Goal: Check status: Check status

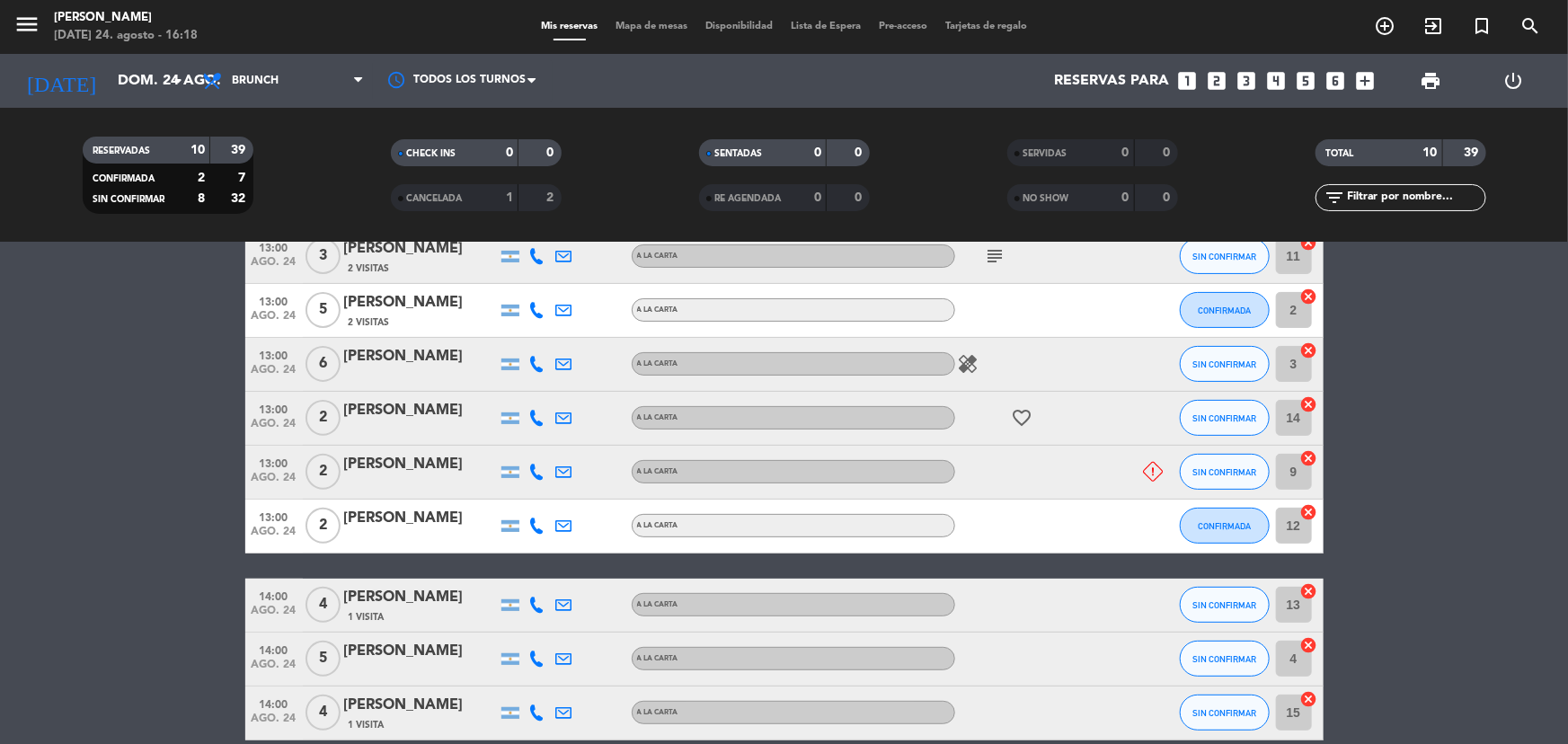
scroll to position [330, 0]
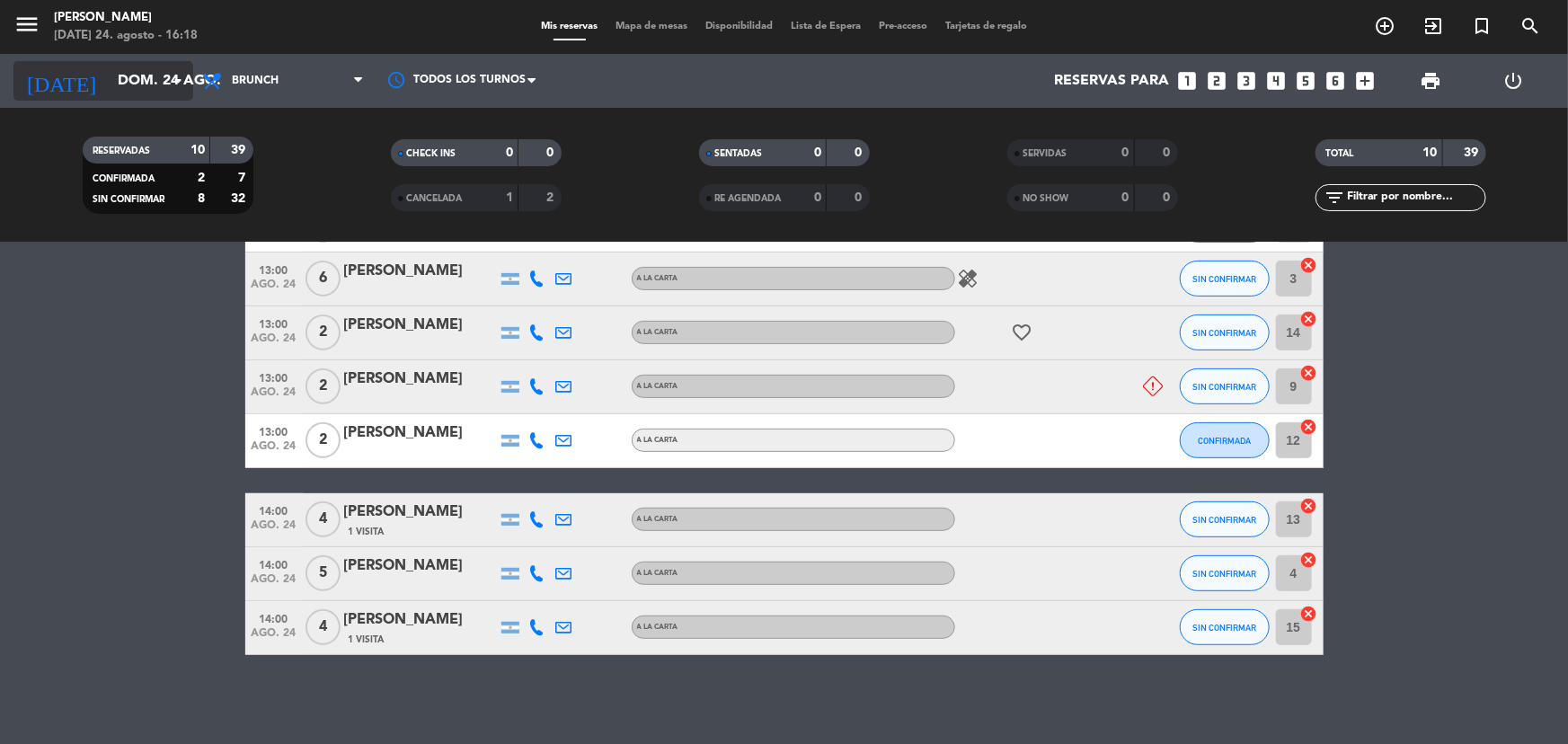
click at [162, 72] on input "dom. 24 ago." at bounding box center [204, 81] width 190 height 35
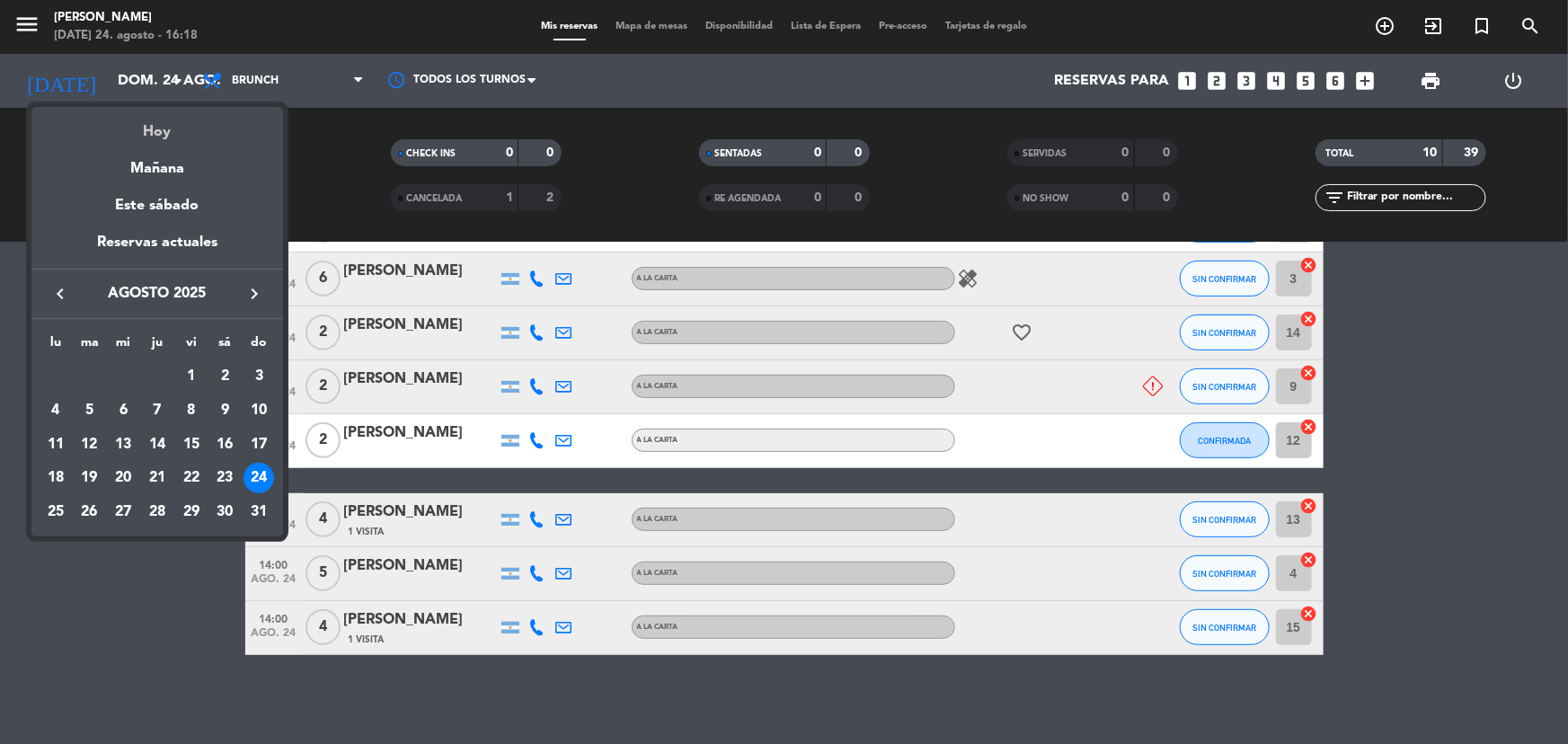
click at [171, 118] on div "Hoy" at bounding box center [156, 125] width 251 height 37
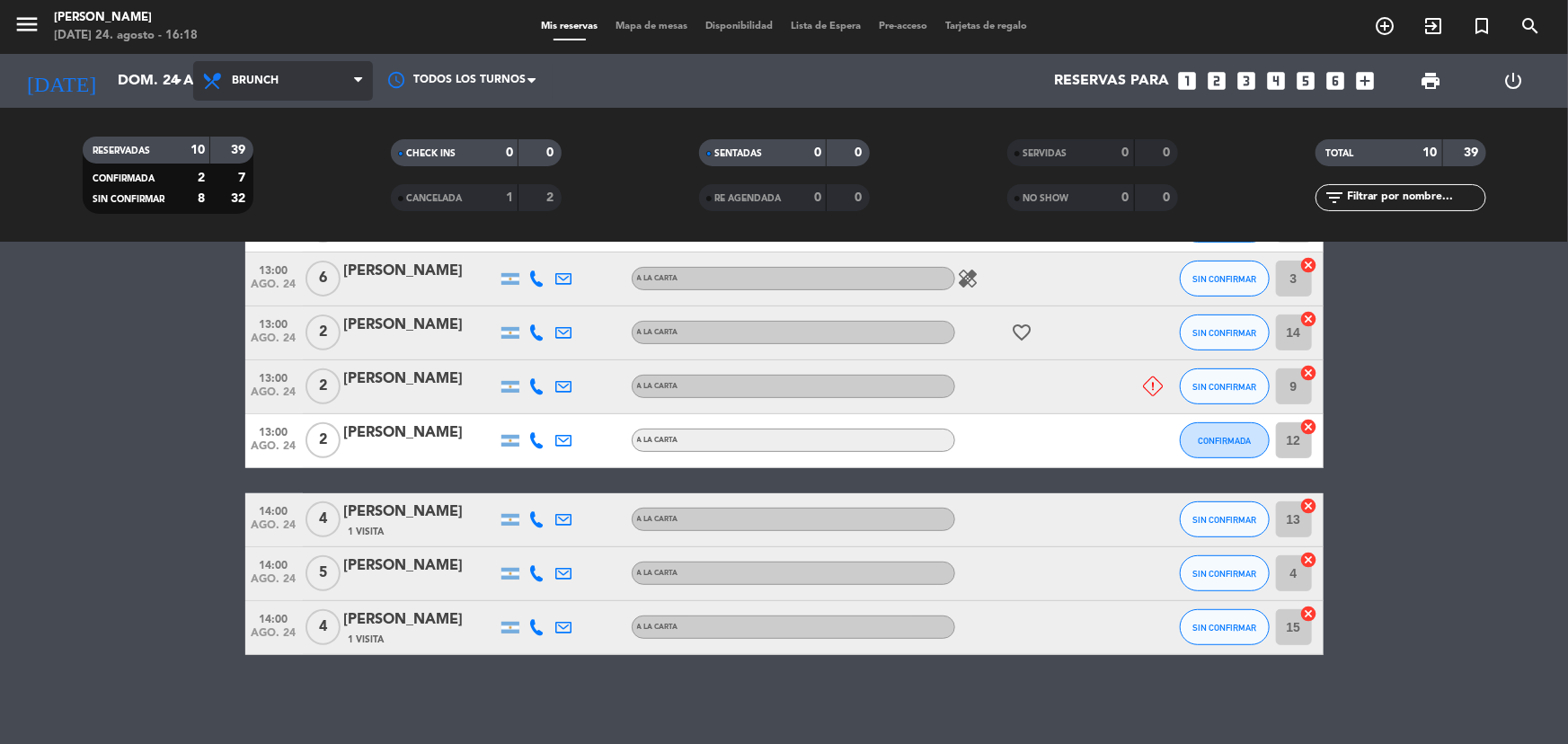
click at [275, 62] on span "Brunch" at bounding box center [283, 81] width 180 height 40
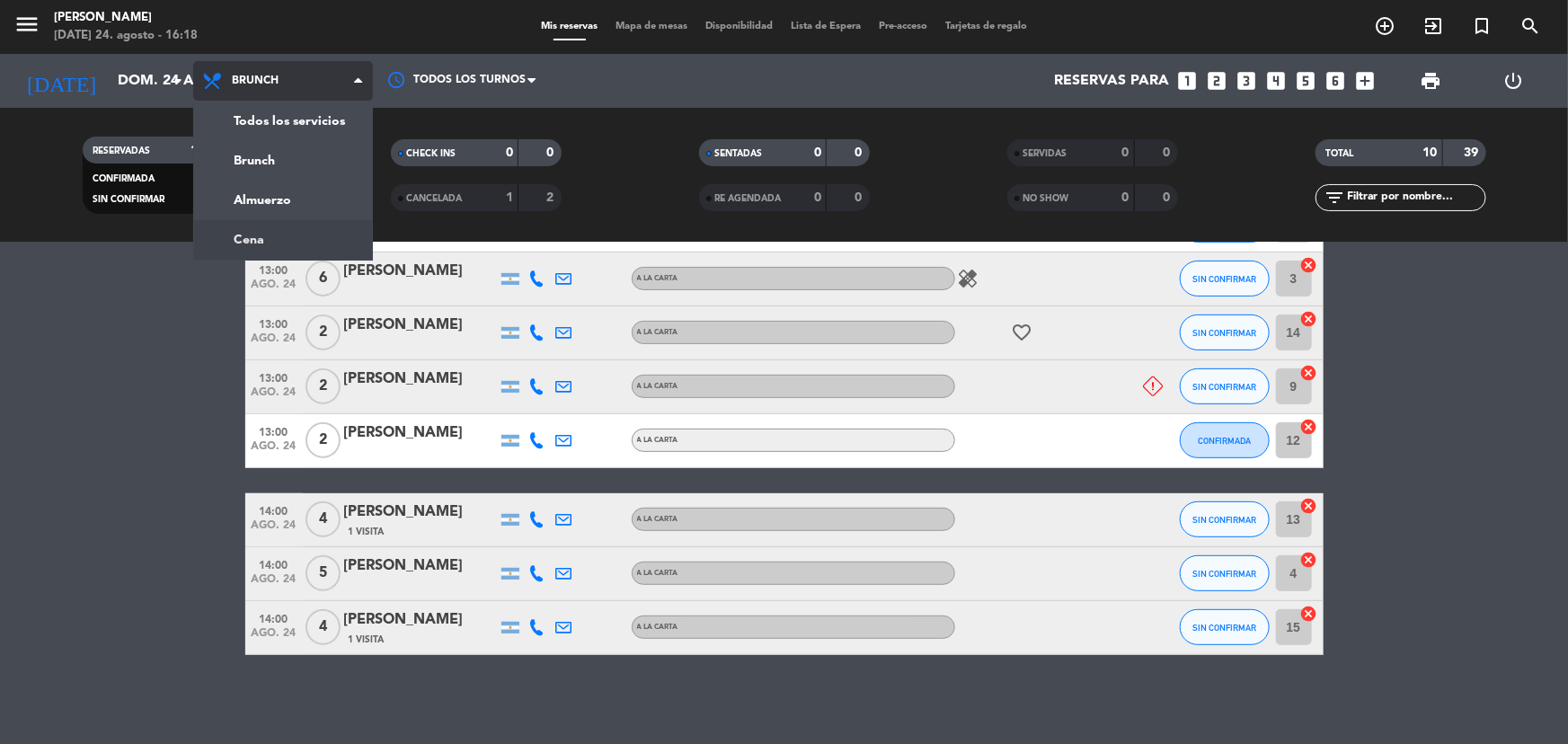
click at [294, 226] on div "menu Filippa's domingo 24. agosto - 16:18 Mis reservas Mapa de mesas Disponibil…" at bounding box center [784, 121] width 1568 height 243
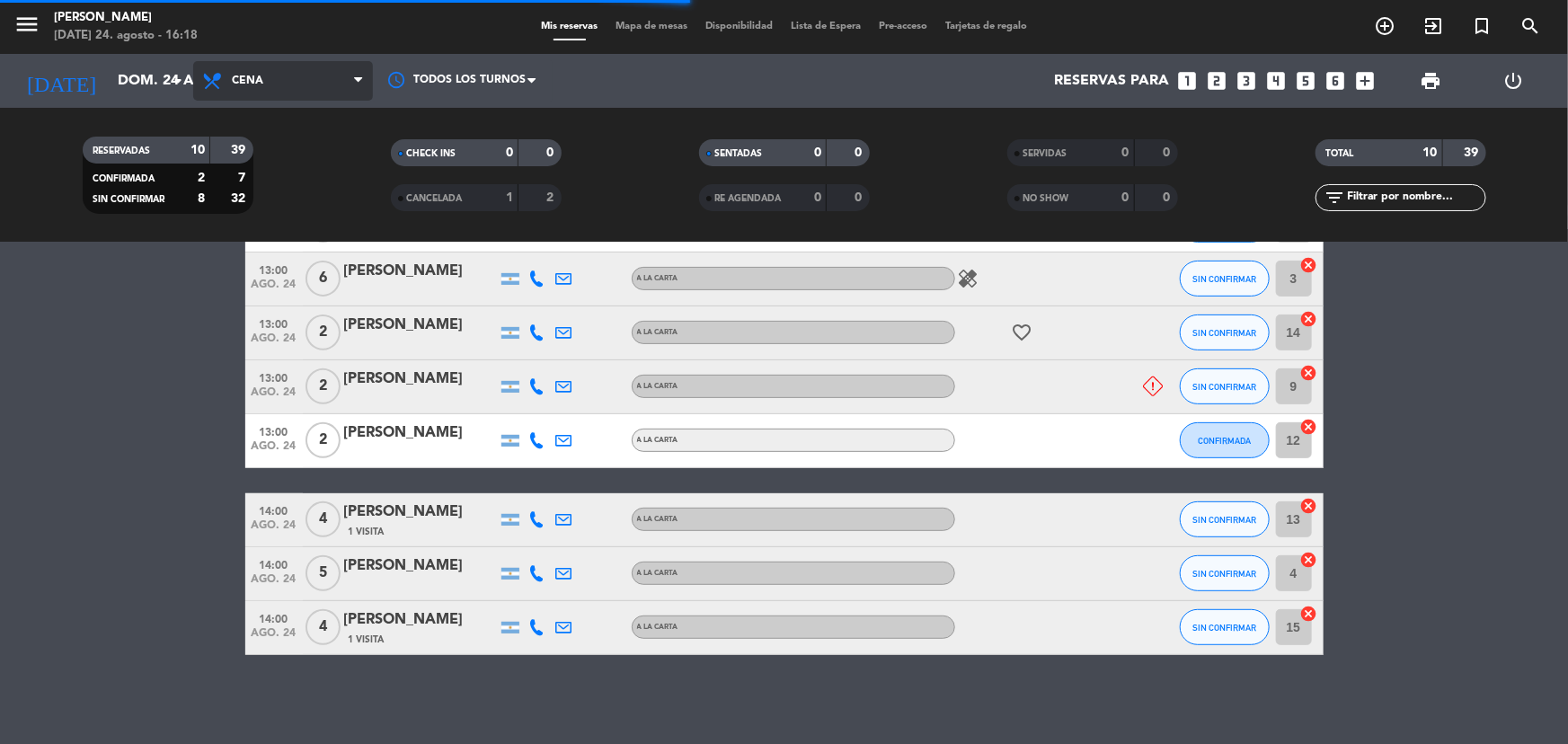
click at [322, 85] on span "Cena" at bounding box center [283, 81] width 180 height 40
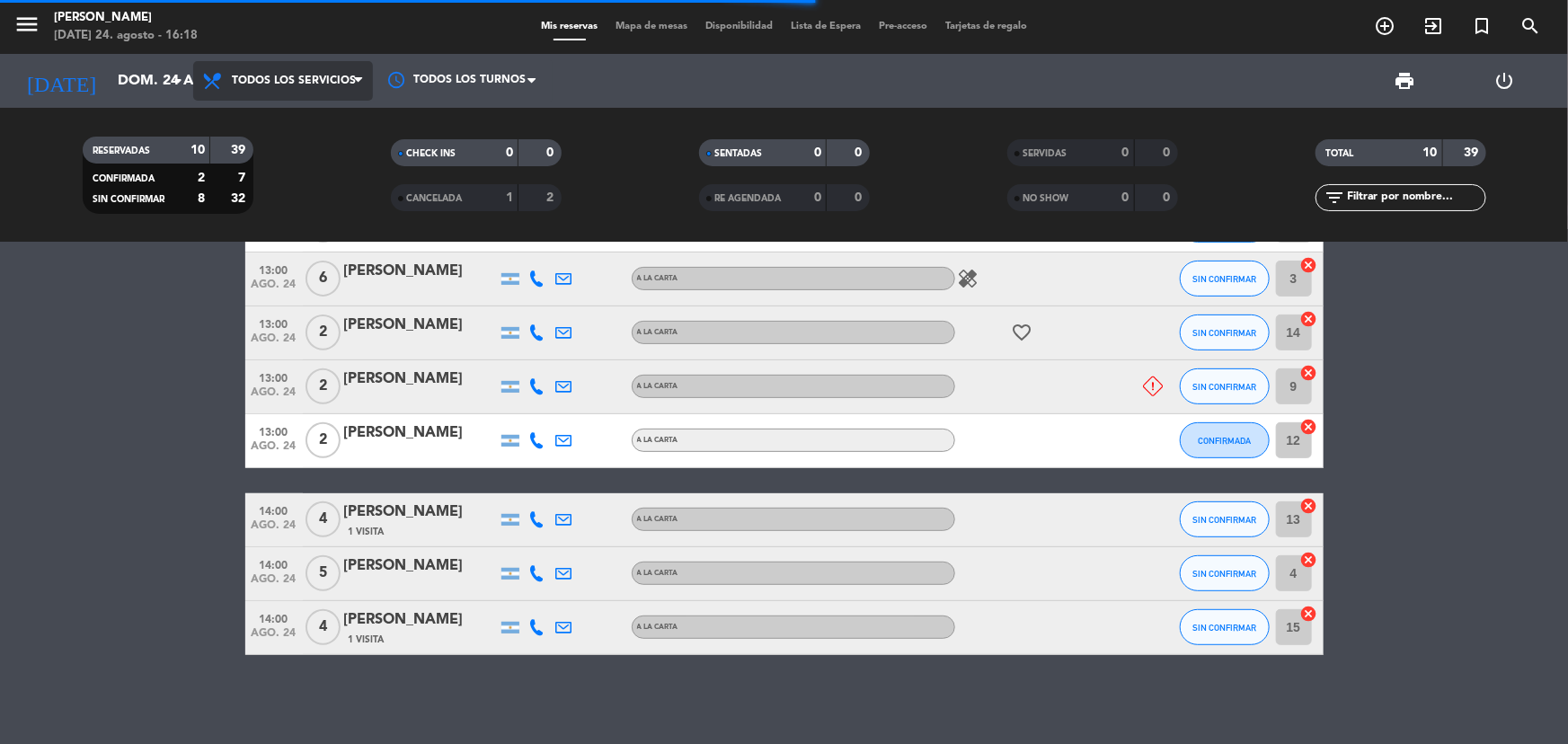
click at [301, 119] on div "menu Filippa's domingo 24. agosto - 16:18 Mis reservas Mapa de mesas Disponibil…" at bounding box center [784, 121] width 1568 height 243
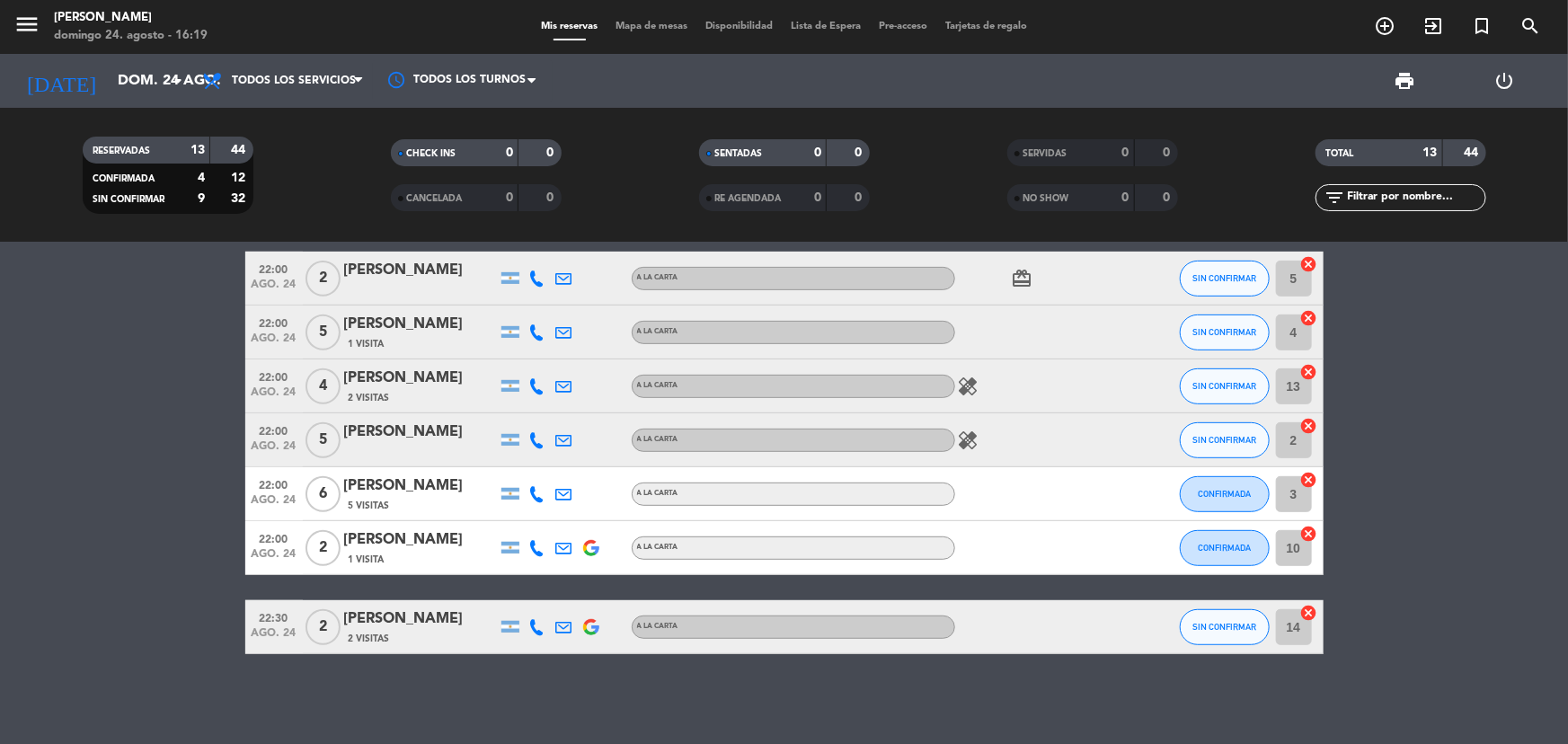
scroll to position [0, 0]
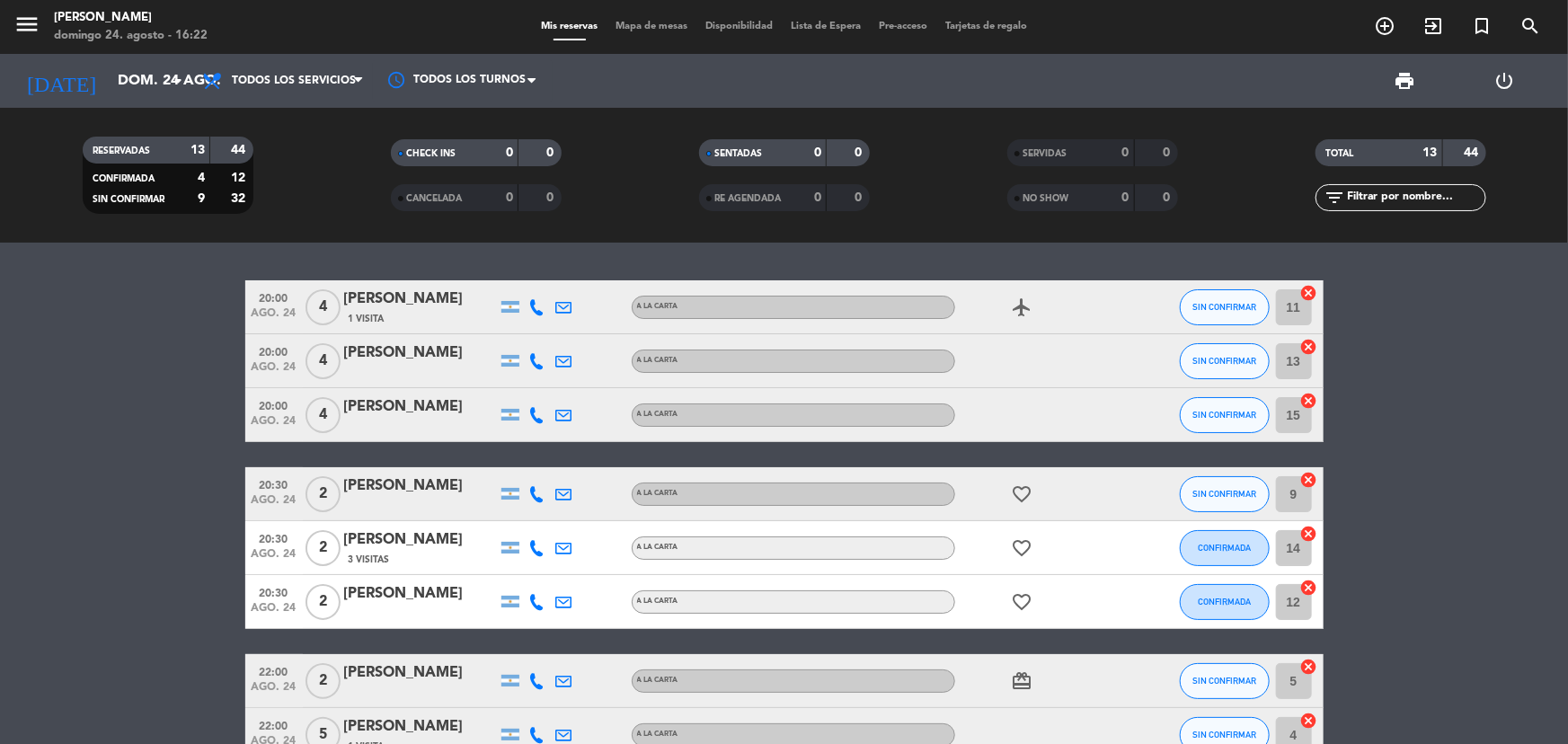
click at [1024, 309] on icon "airplanemode_active" at bounding box center [1022, 307] width 22 height 22
click at [338, 75] on span "Todos los servicios" at bounding box center [294, 81] width 124 height 12
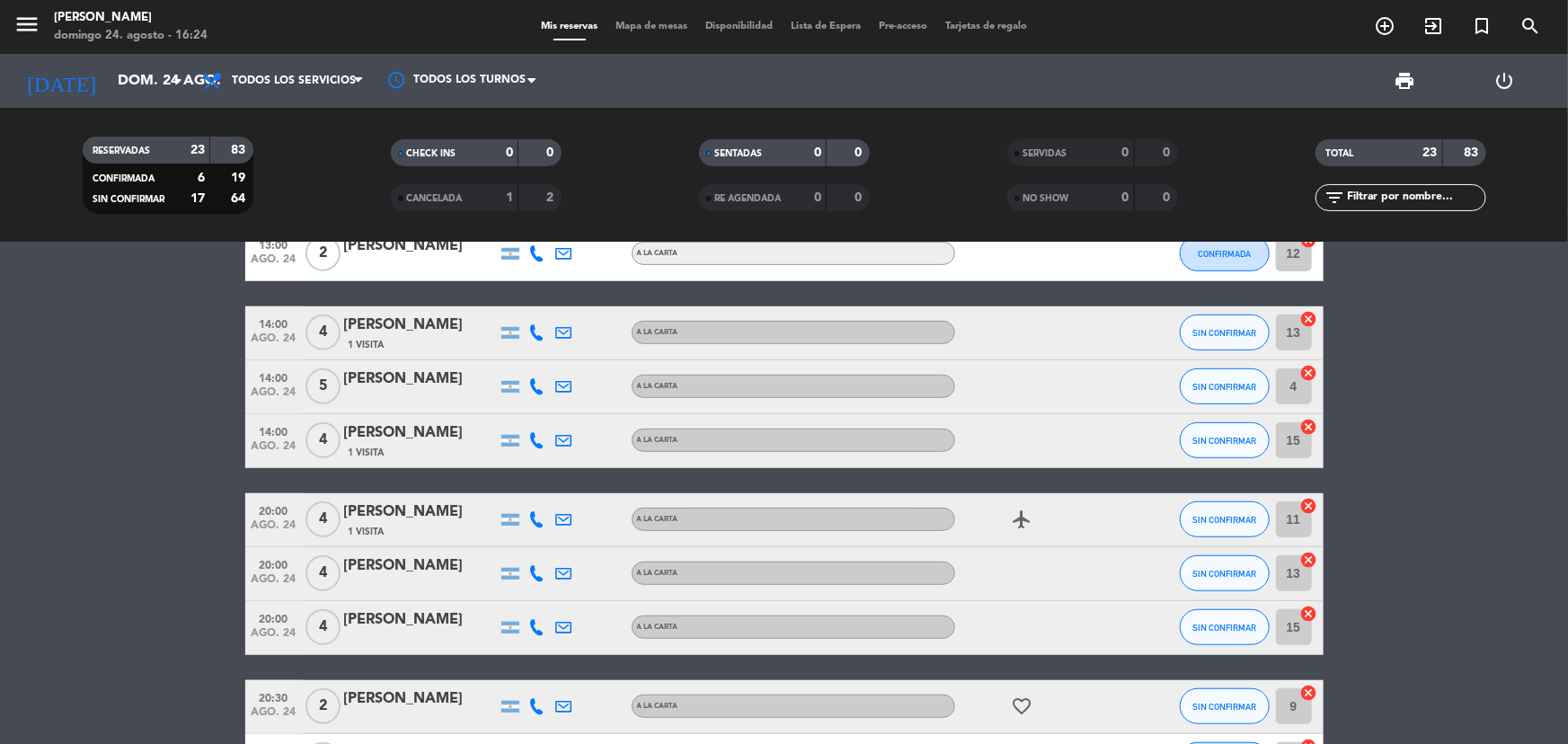
scroll to position [490, 0]
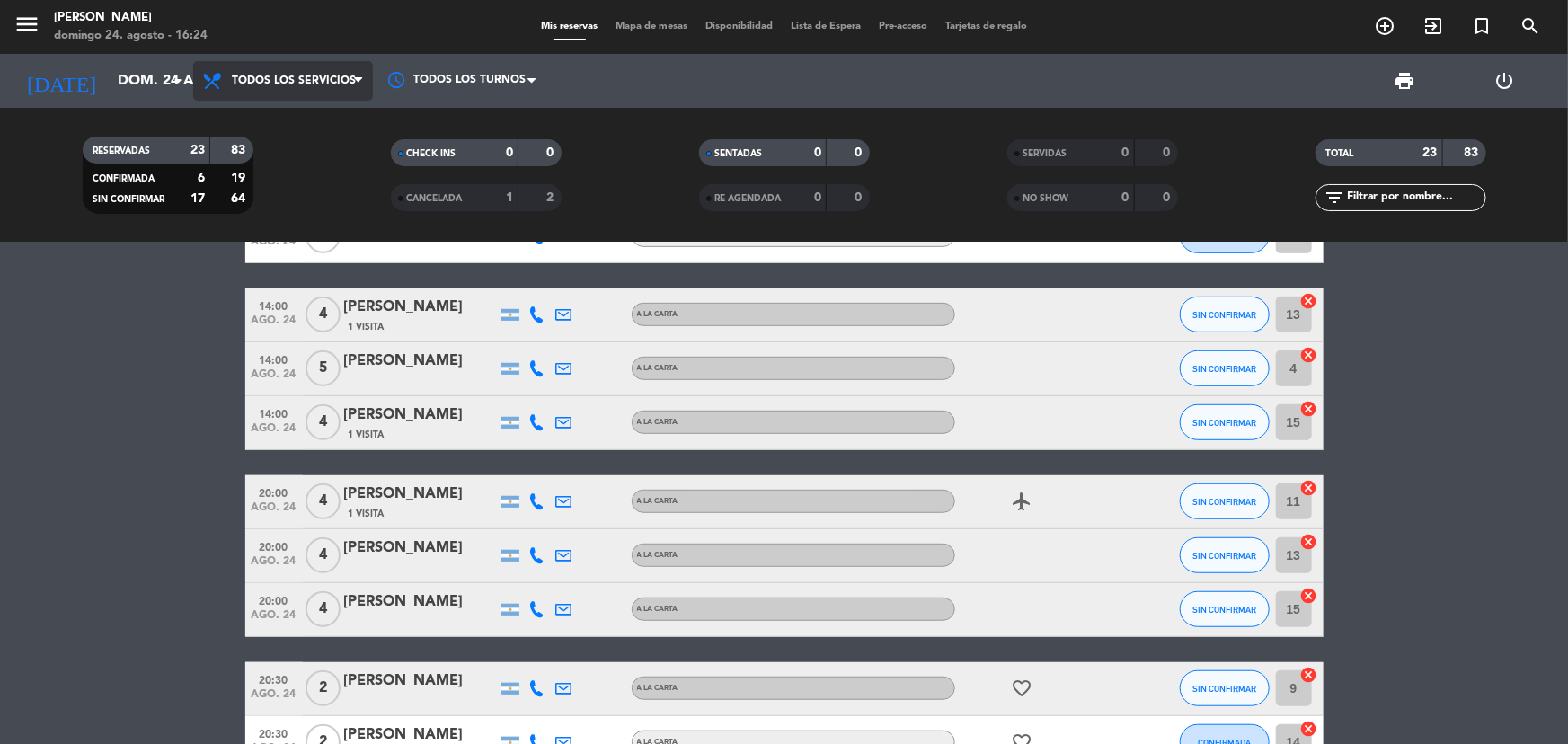
click at [351, 78] on span "Todos los servicios" at bounding box center [294, 81] width 124 height 12
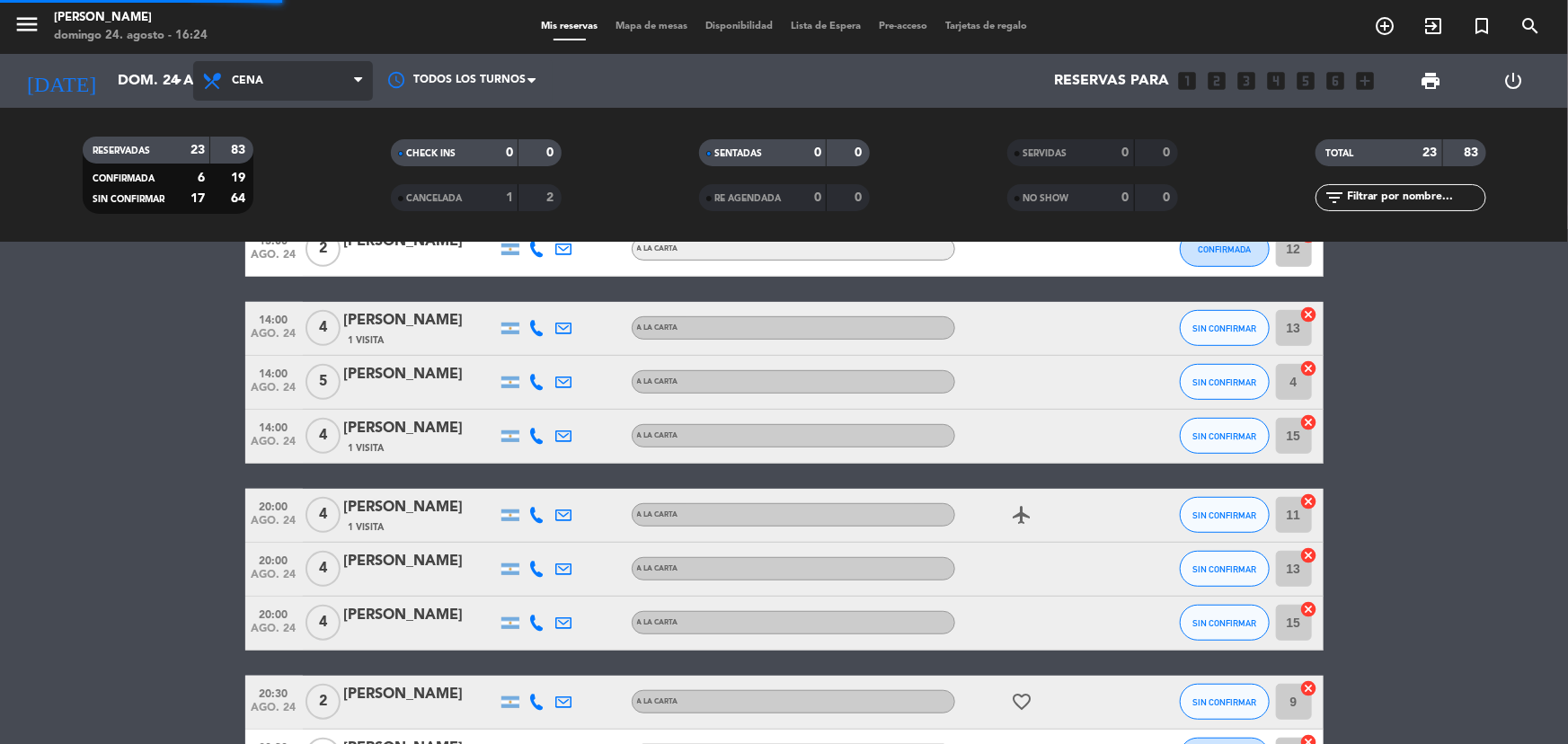
click at [288, 241] on div "menu [PERSON_NAME] [DATE] 24. agosto - 16:24 Mis reservas Mapa de mesas Disponi…" at bounding box center [784, 121] width 1568 height 243
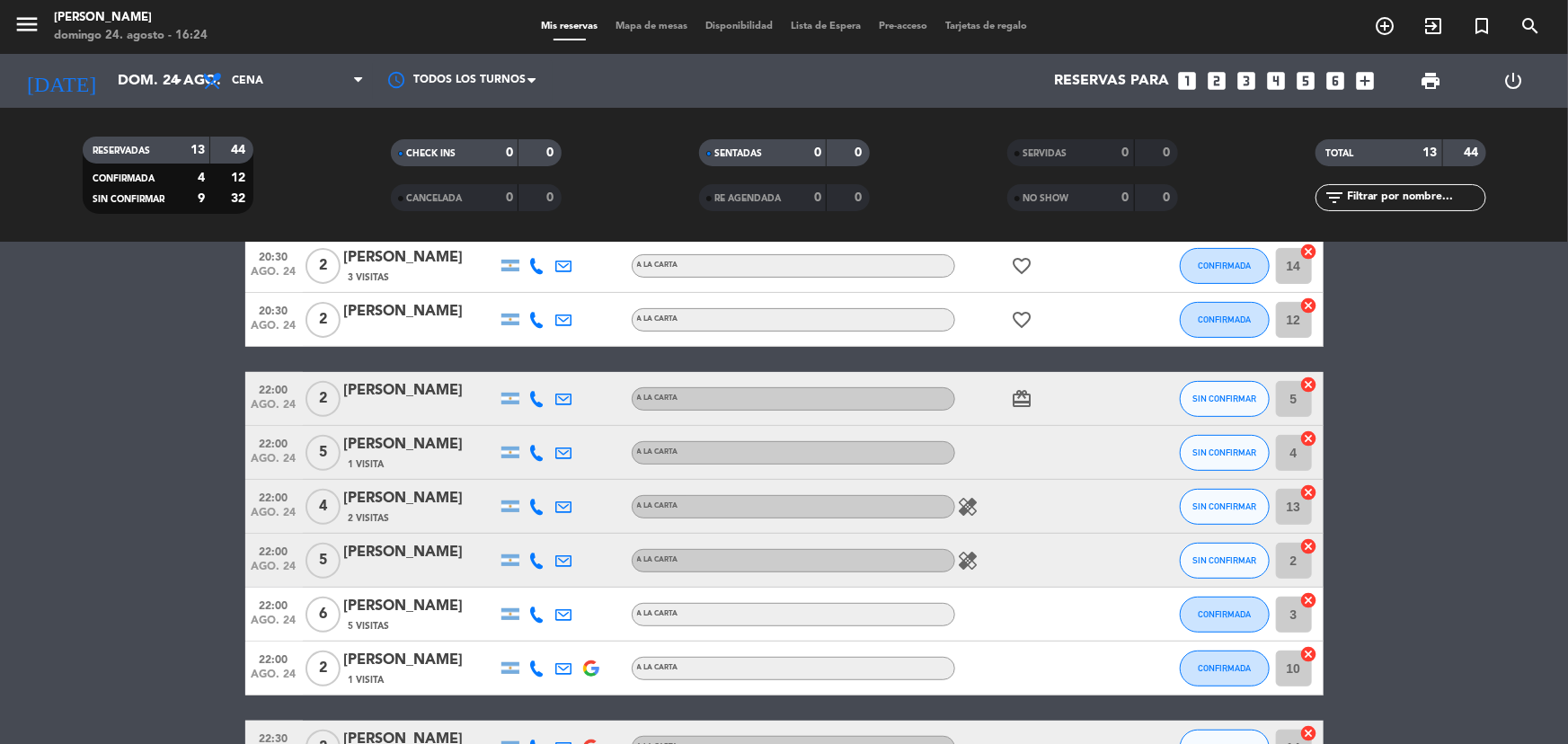
scroll to position [408, 0]
